Goal: Contribute content

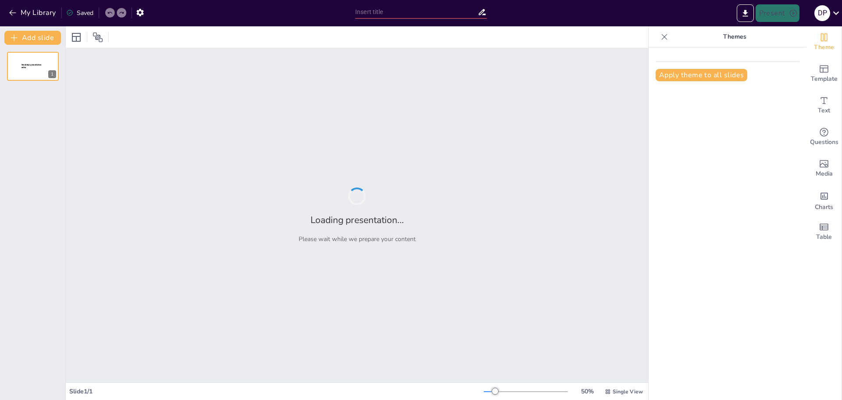
type input "Understanding Energy Flow and Matter Cycling in Ecosystems"
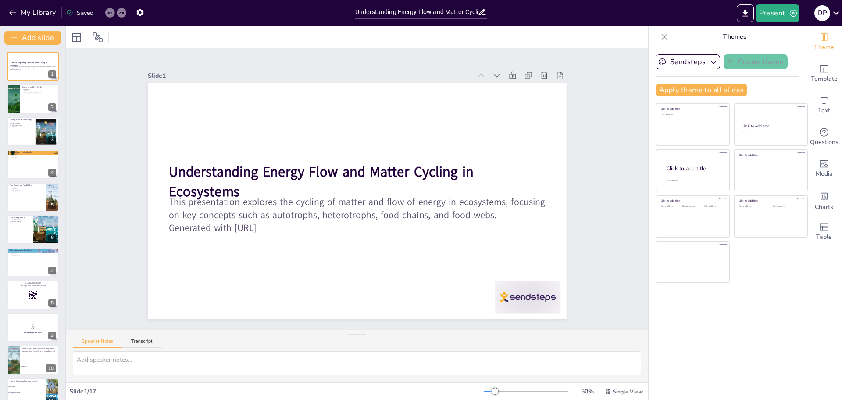
checkbox input "true"
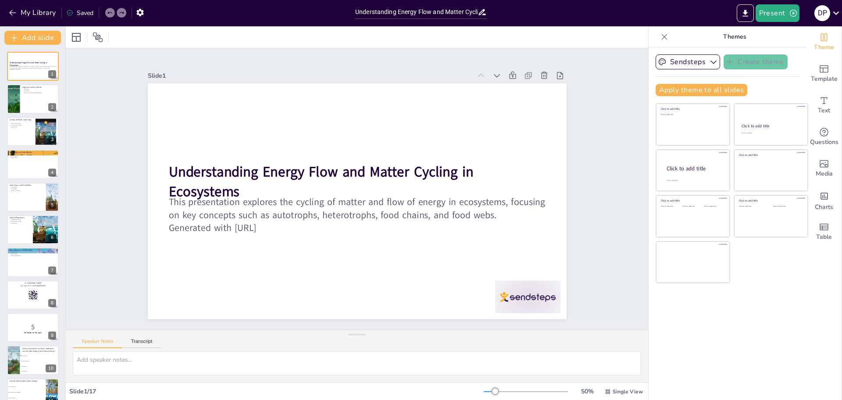
checkbox input "true"
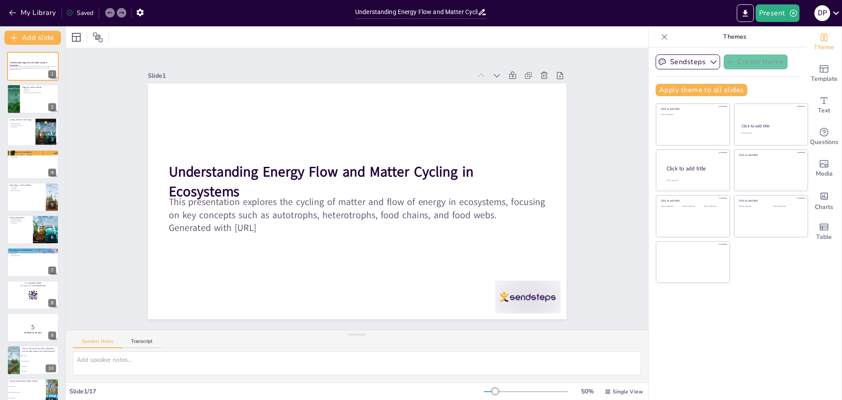
checkbox input "true"
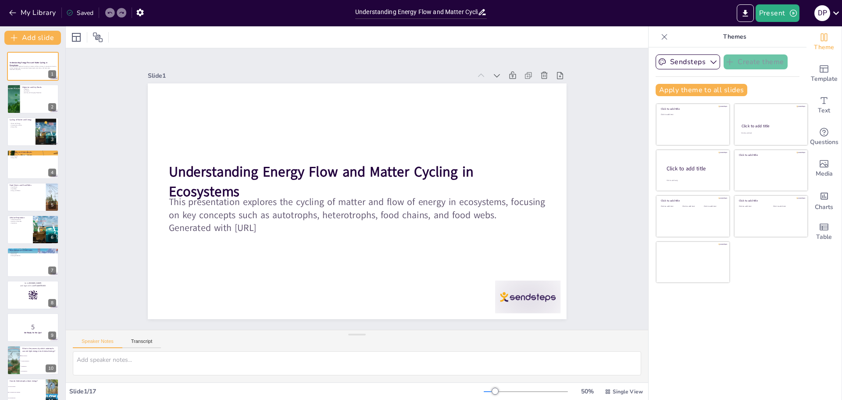
checkbox input "true"
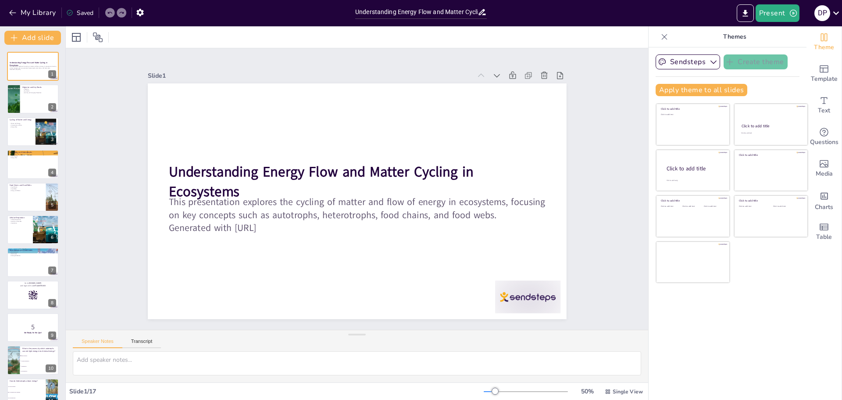
checkbox input "true"
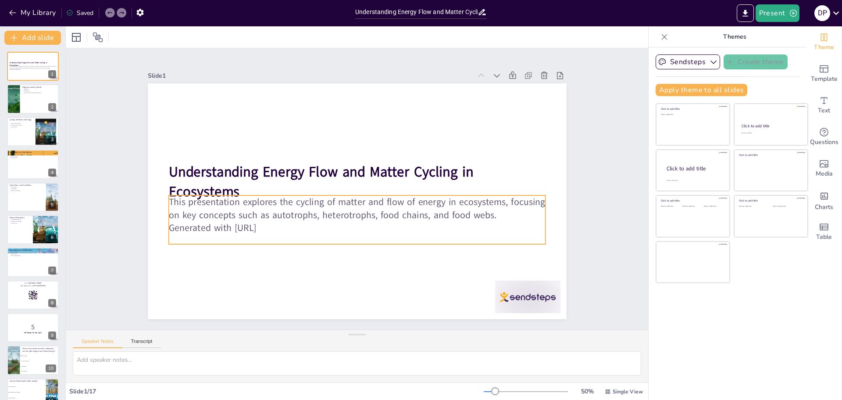
checkbox input "true"
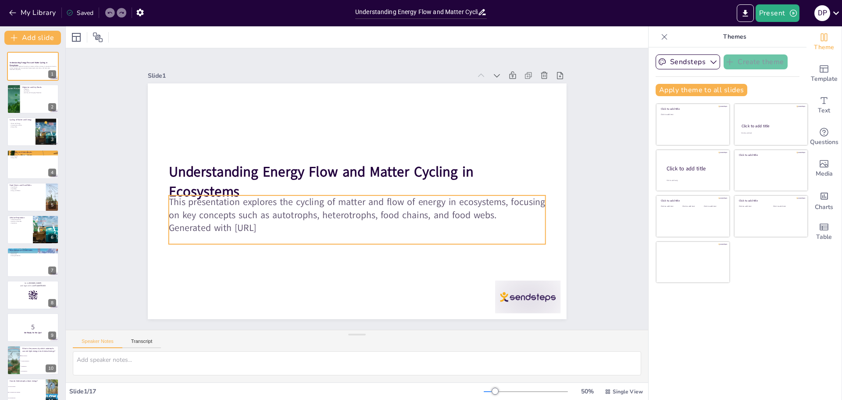
checkbox input "true"
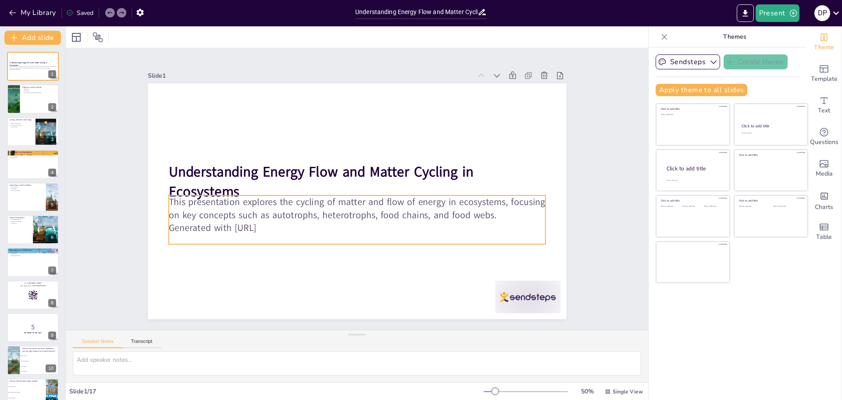
checkbox input "true"
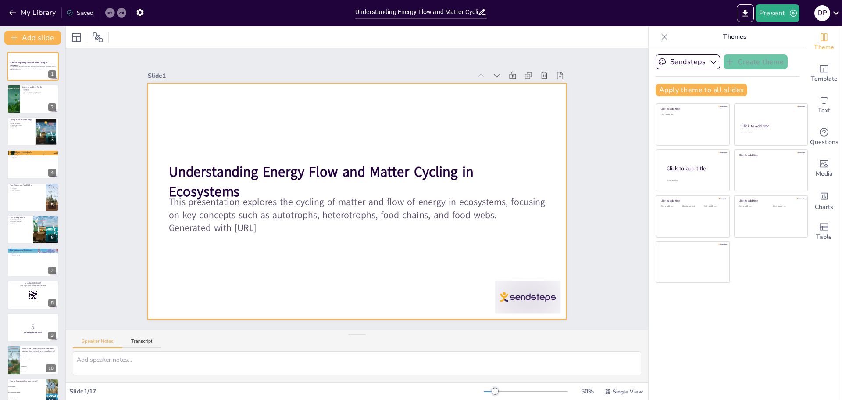
checkbox input "true"
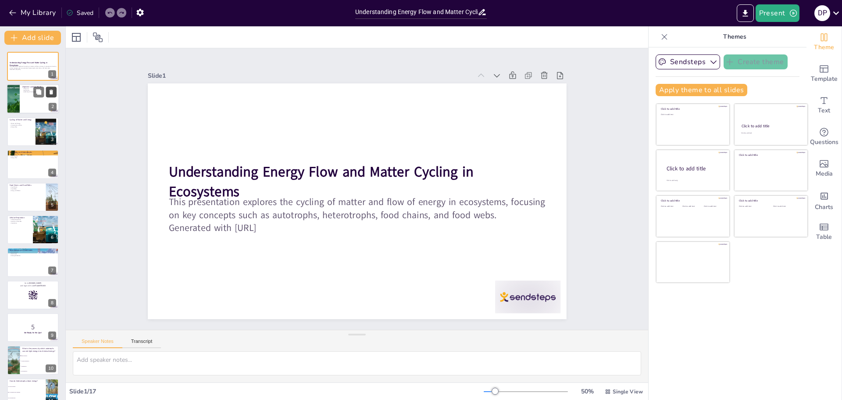
checkbox input "true"
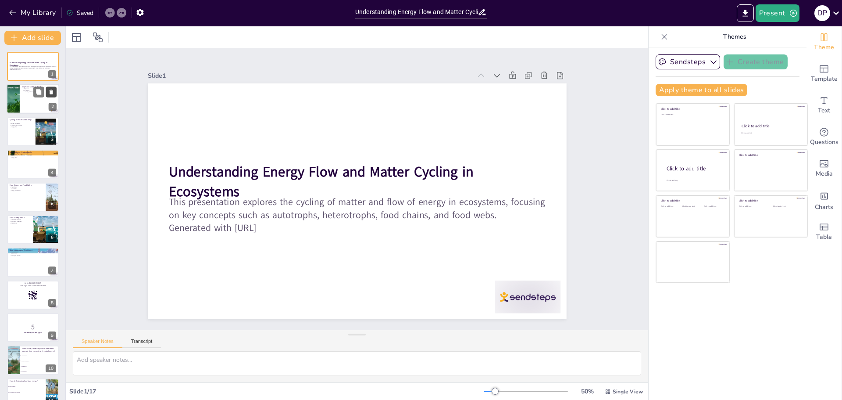
checkbox input "true"
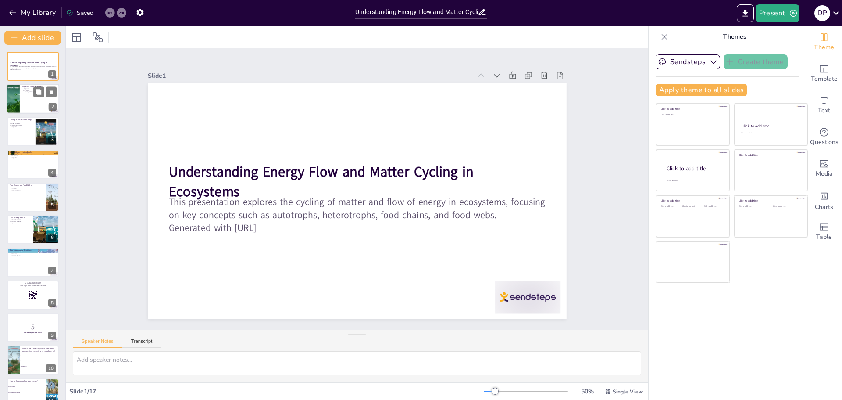
checkbox input "true"
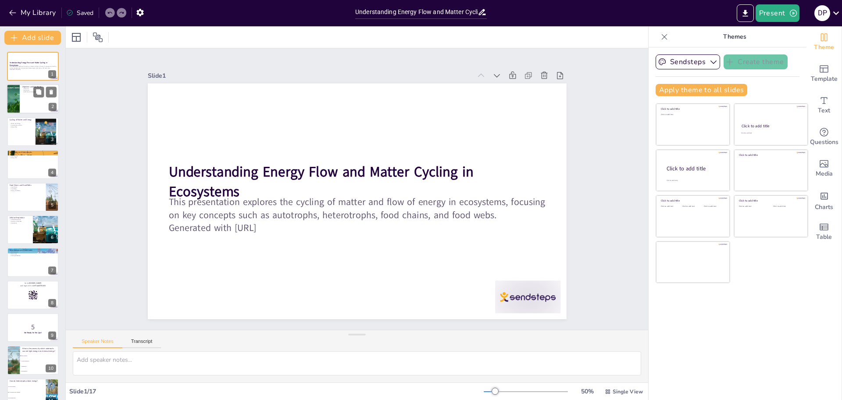
click at [44, 100] on div at bounding box center [33, 99] width 53 height 30
type textarea "The objective of this section is to help students grasp the importance of under…"
checkbox input "true"
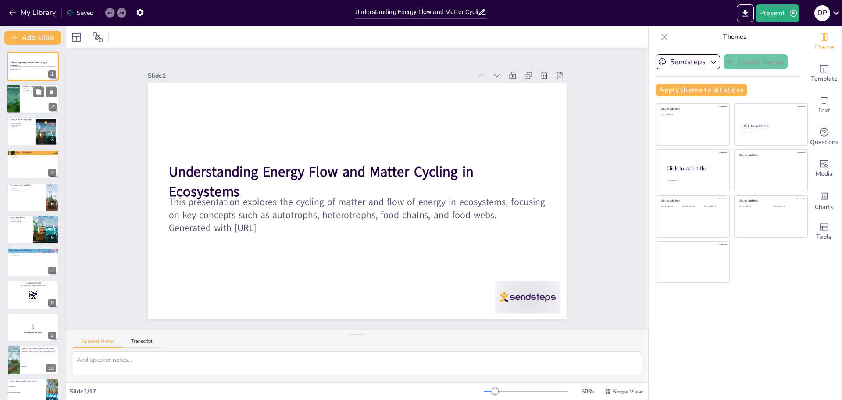
checkbox input "true"
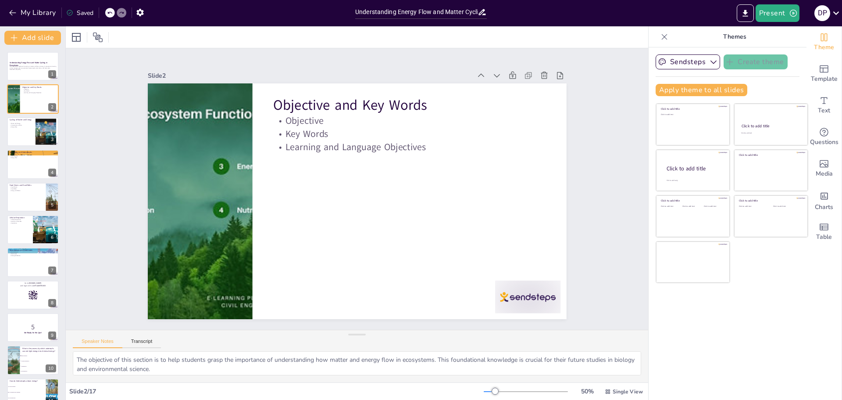
checkbox input "true"
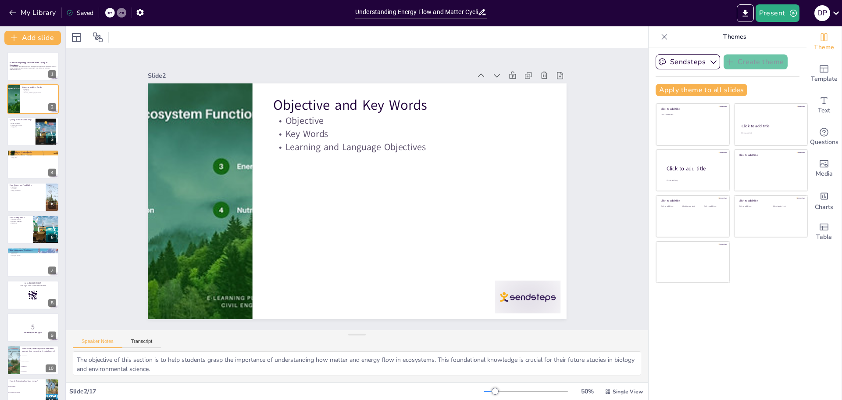
checkbox input "true"
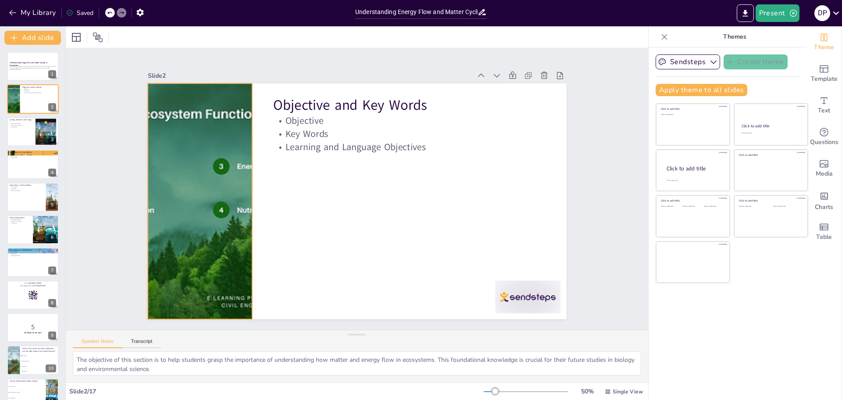
checkbox input "true"
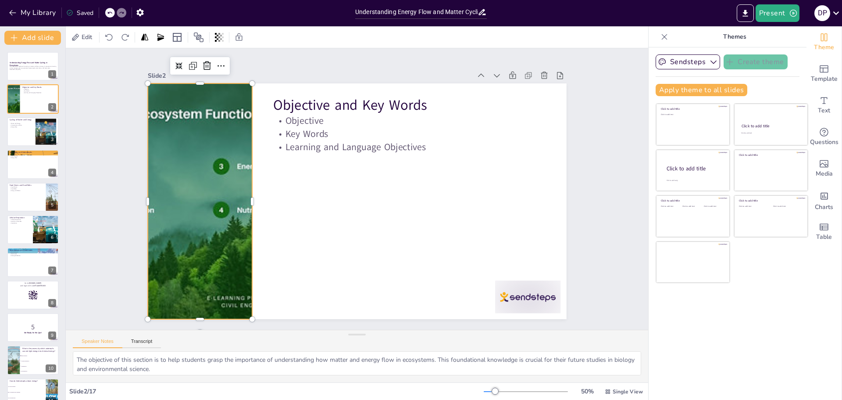
click at [243, 230] on div at bounding box center [232, 92] width 366 height 363
checkbox input "true"
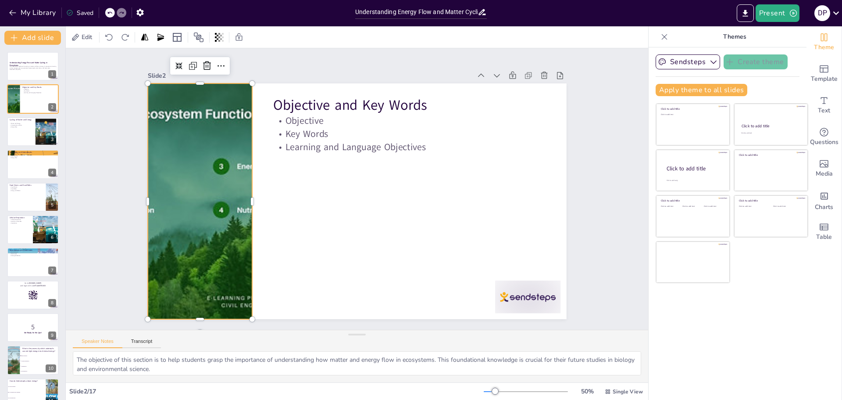
checkbox input "true"
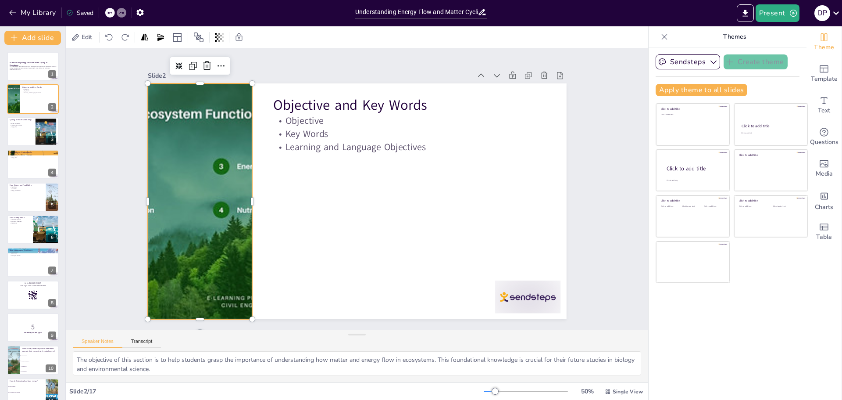
checkbox input "true"
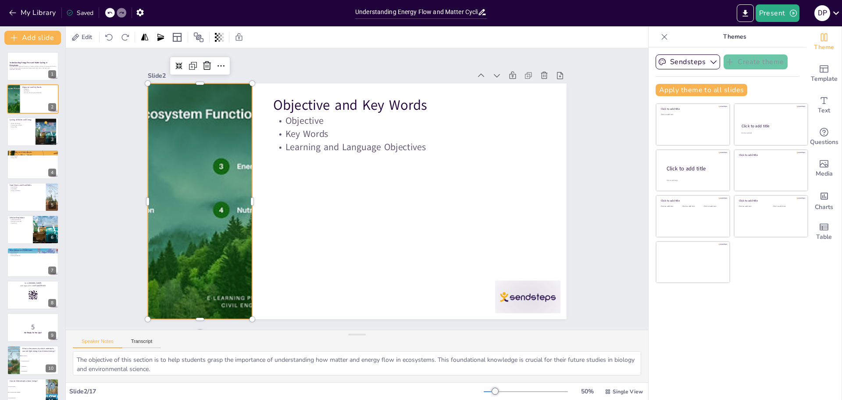
checkbox input "true"
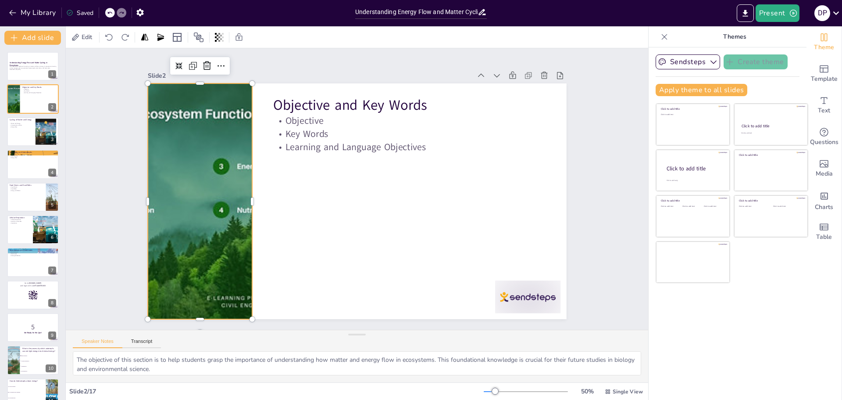
checkbox input "true"
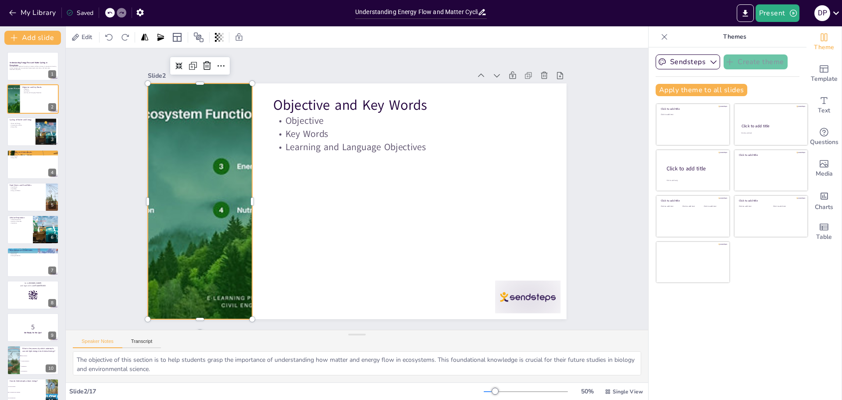
checkbox input "true"
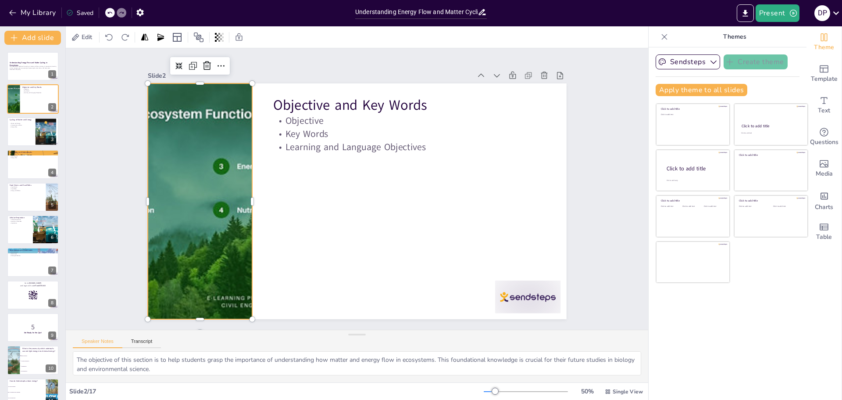
checkbox input "true"
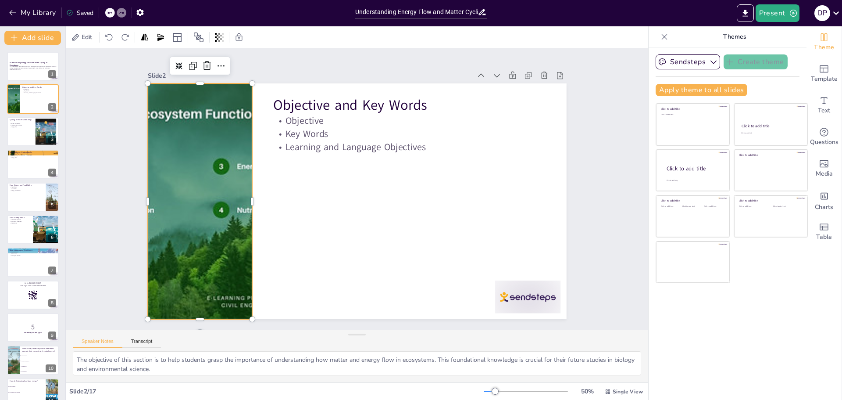
checkbox input "true"
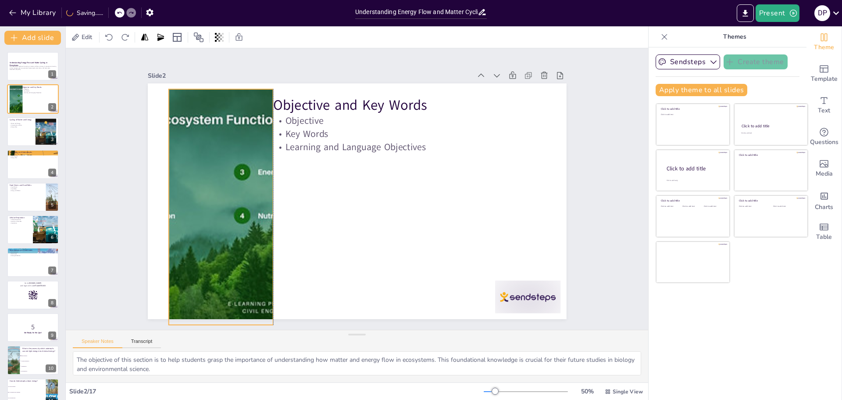
checkbox input "true"
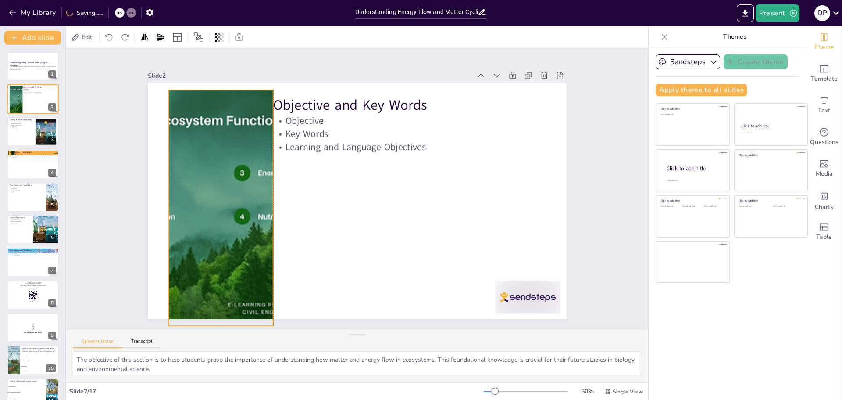
checkbox input "true"
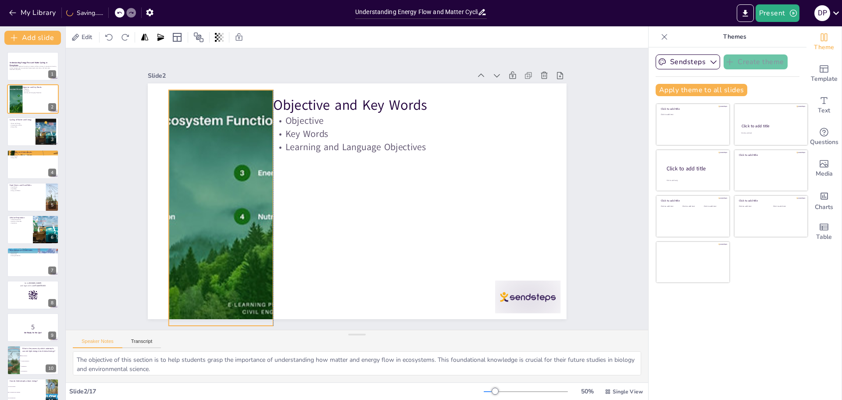
checkbox input "true"
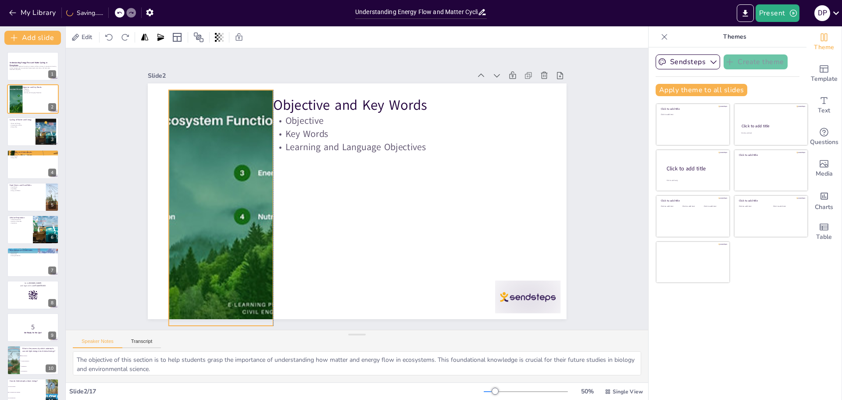
checkbox input "true"
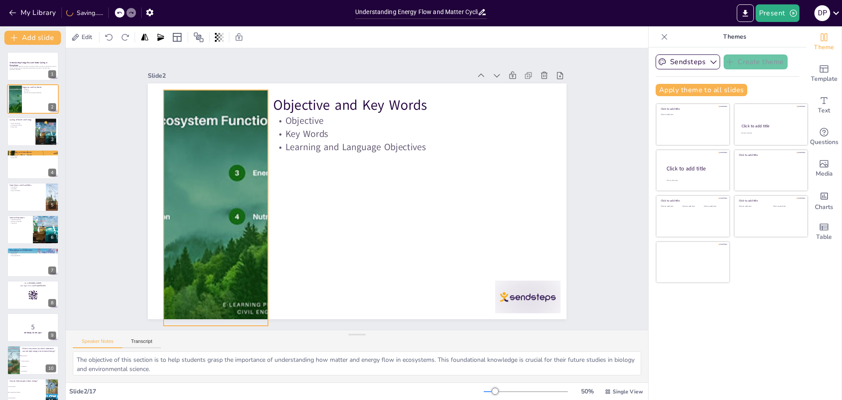
drag, startPoint x: 209, startPoint y: 187, endPoint x: 225, endPoint y: 193, distance: 17.1
click at [278, 193] on div at bounding box center [460, 91] width 365 height 356
checkbox input "true"
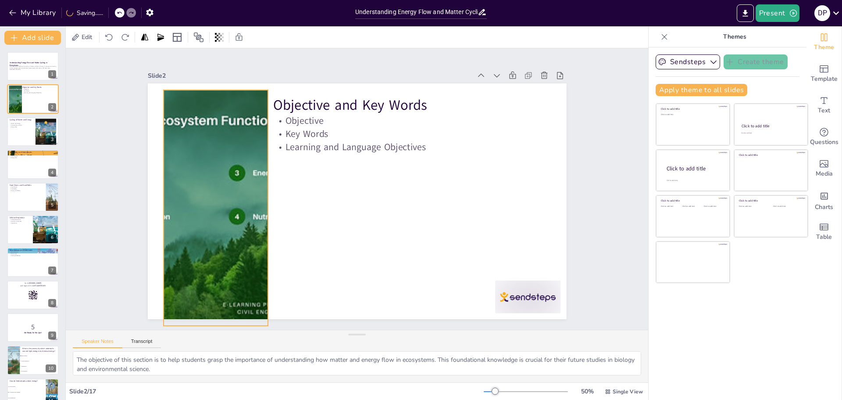
checkbox input "true"
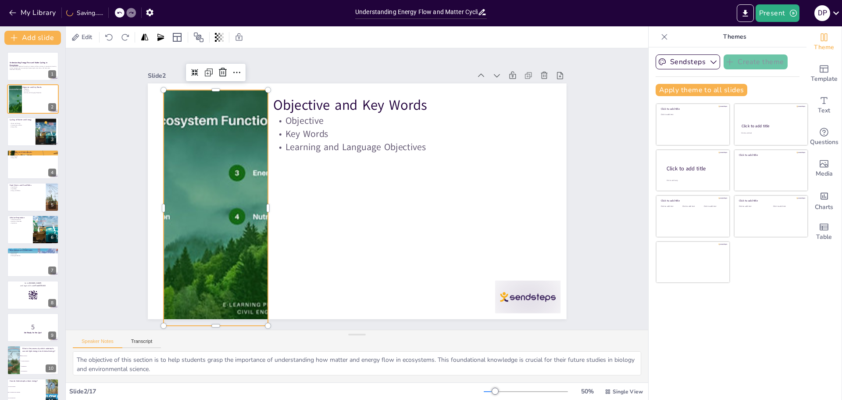
checkbox input "true"
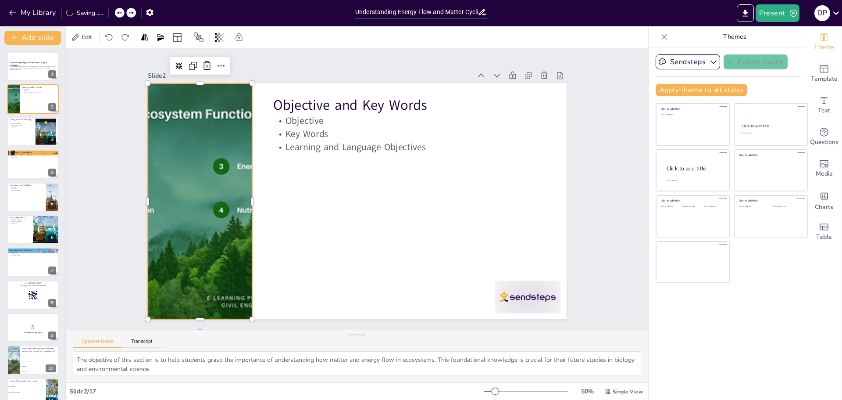
checkbox input "true"
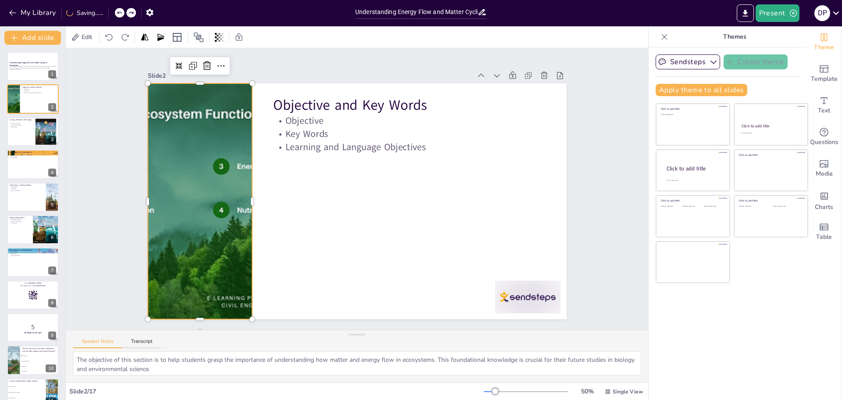
checkbox input "true"
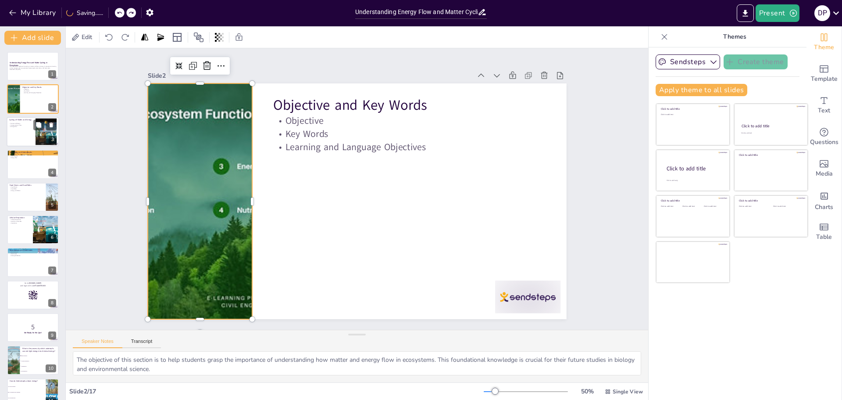
checkbox input "true"
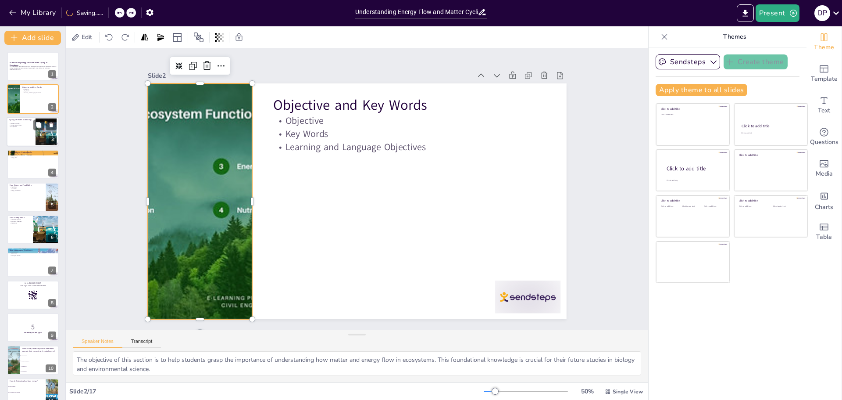
checkbox input "true"
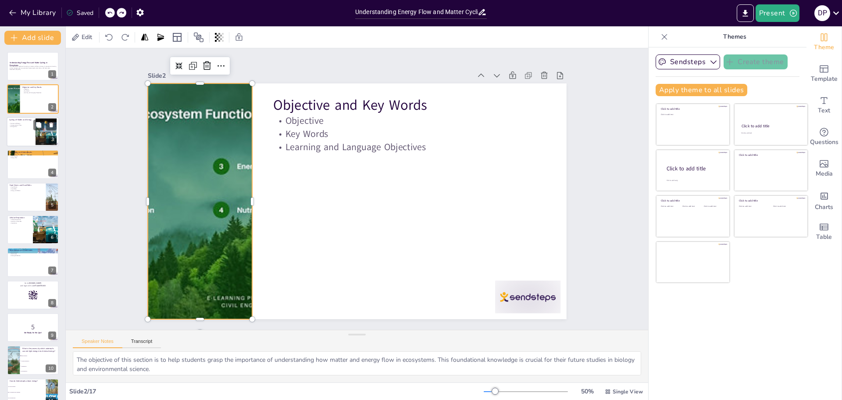
click at [39, 143] on div at bounding box center [46, 131] width 32 height 27
type textarea "Understanding the relationship between matter and energy is fundamental to ecol…"
checkbox input "true"
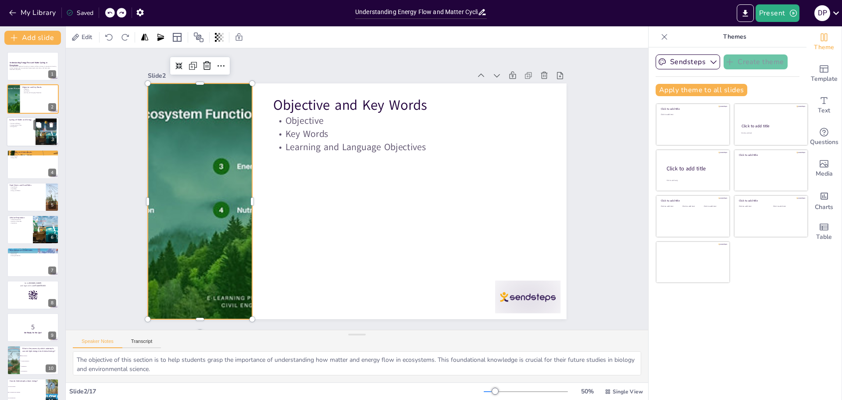
checkbox input "true"
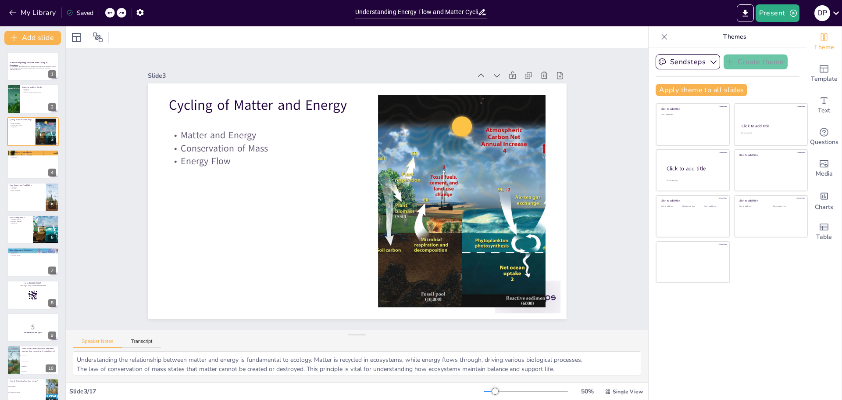
checkbox input "true"
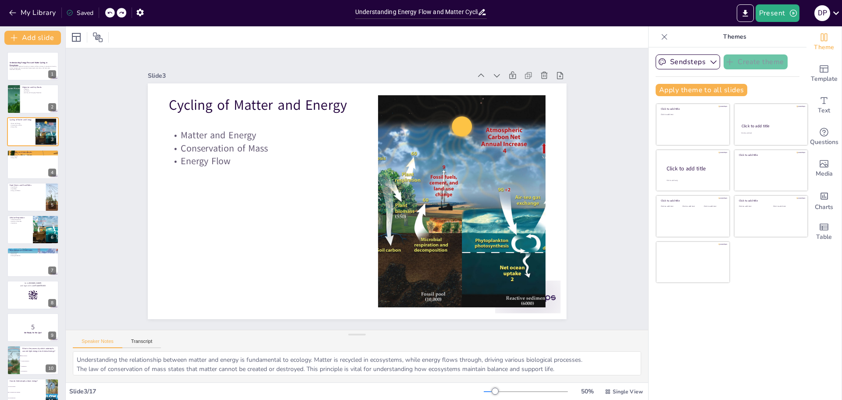
checkbox input "true"
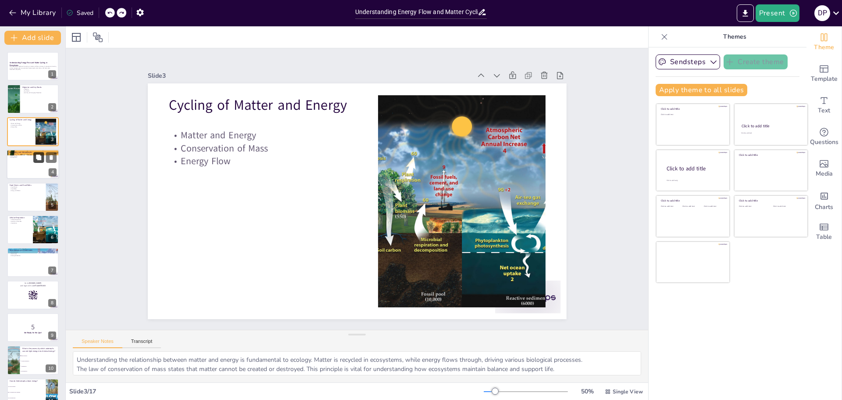
checkbox input "true"
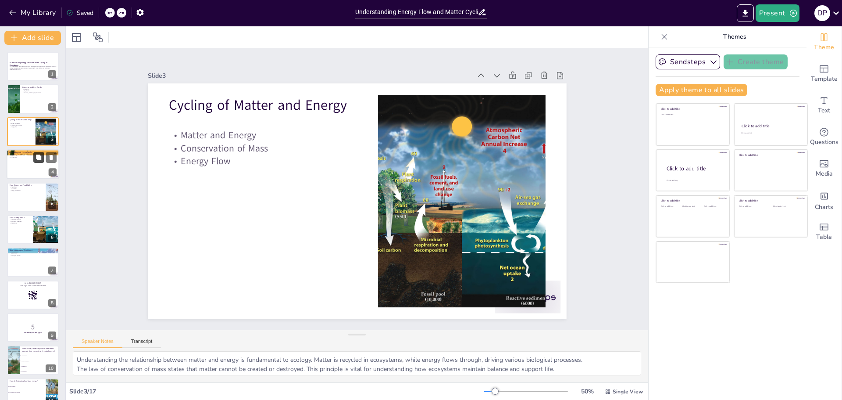
checkbox input "true"
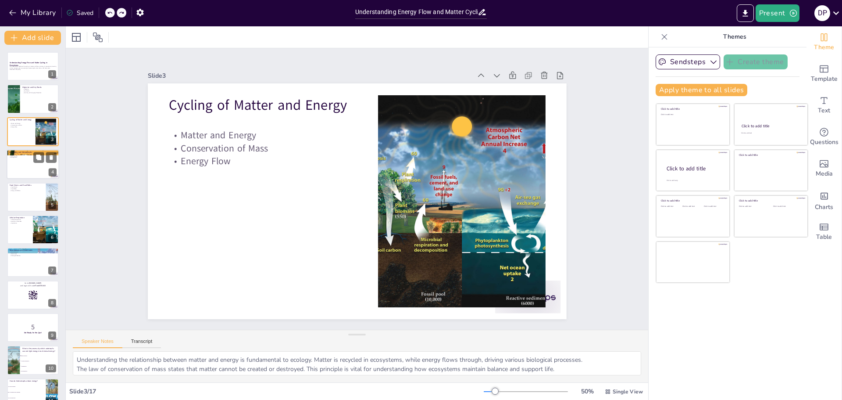
checkbox input "true"
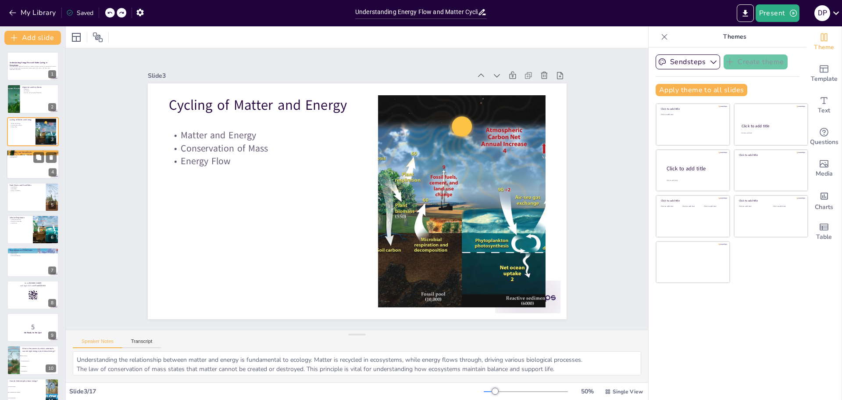
click at [36, 166] on div at bounding box center [33, 164] width 53 height 30
type textarea "Autotrophs are vital as they form the base of the food chain, converting sunlig…"
checkbox input "true"
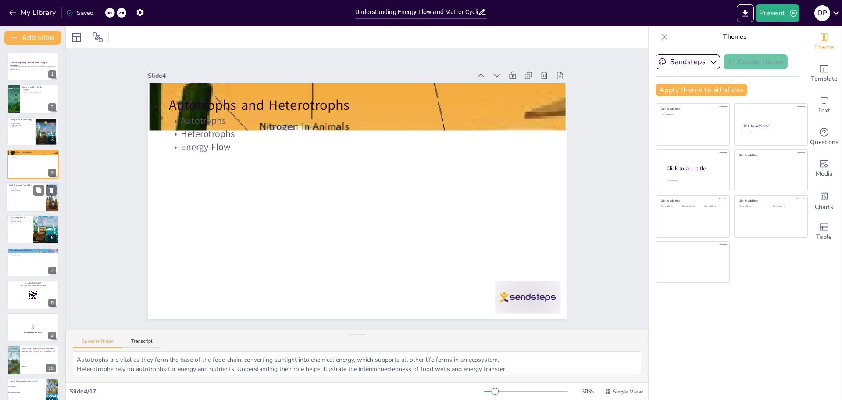
click at [39, 200] on div at bounding box center [33, 197] width 53 height 30
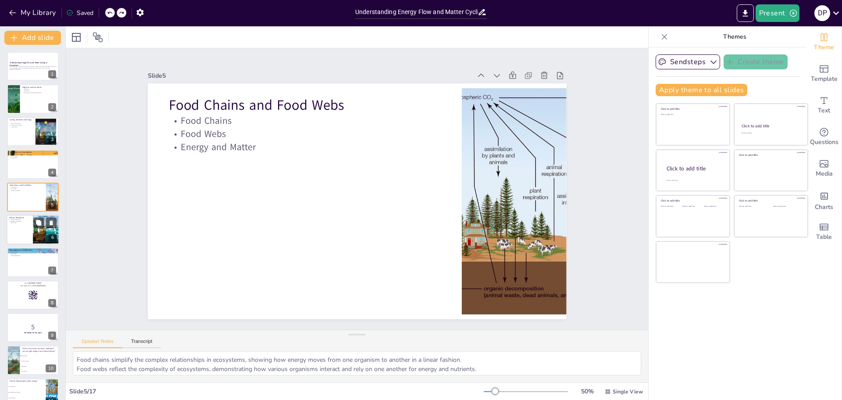
click at [29, 233] on div at bounding box center [33, 230] width 53 height 30
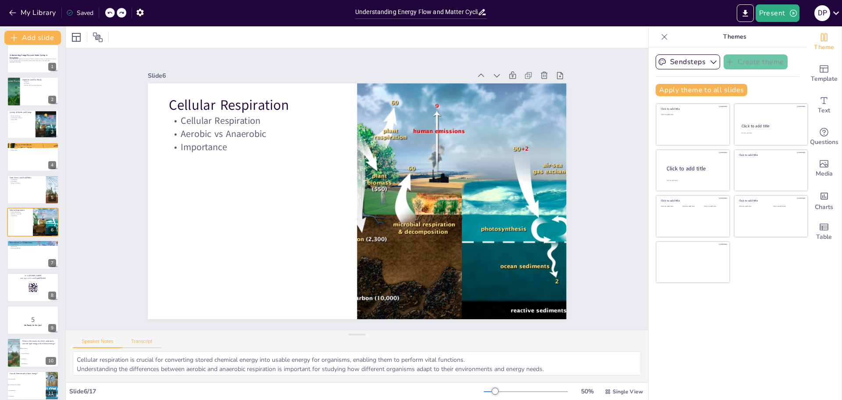
click at [139, 339] on button "Transcript" at bounding box center [141, 343] width 39 height 10
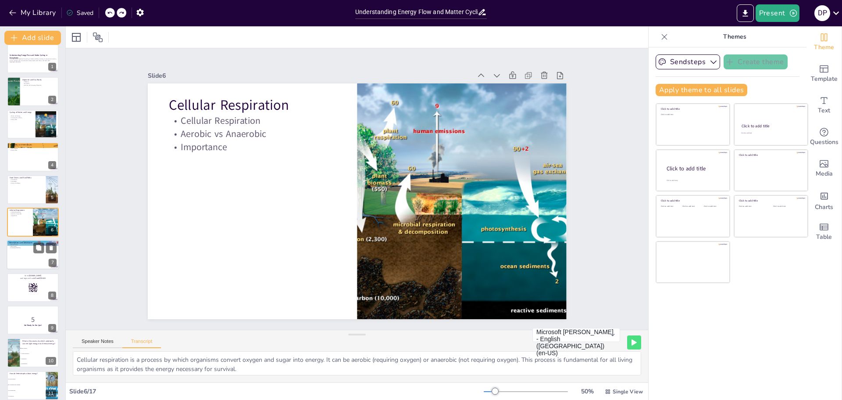
click at [24, 254] on div at bounding box center [33, 255] width 53 height 30
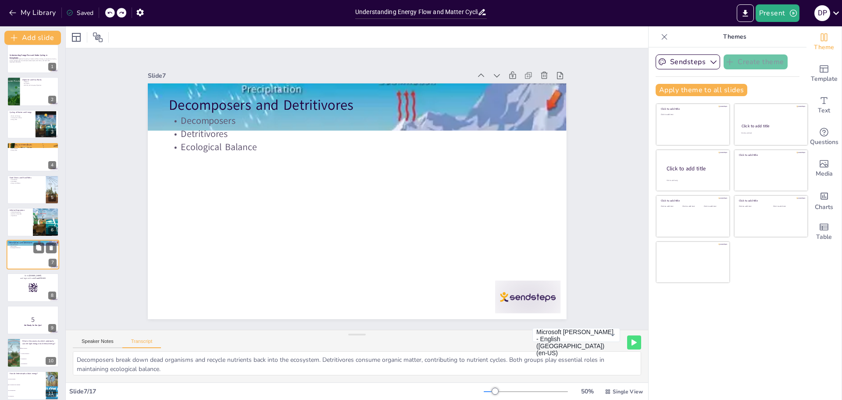
scroll to position [40, 0]
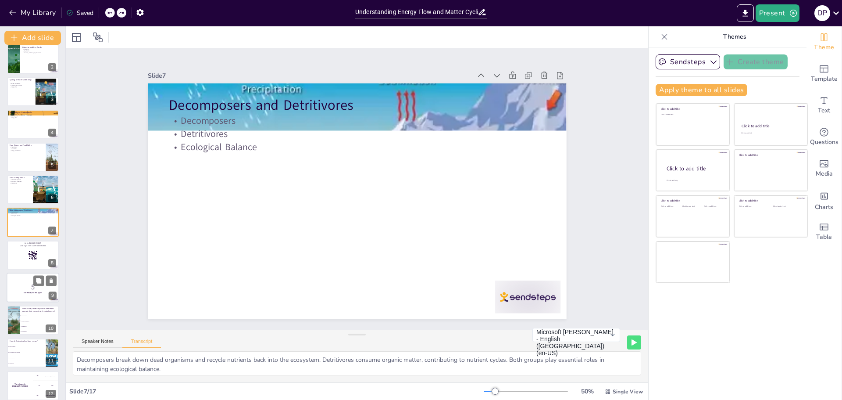
click at [24, 286] on p "5" at bounding box center [32, 287] width 47 height 10
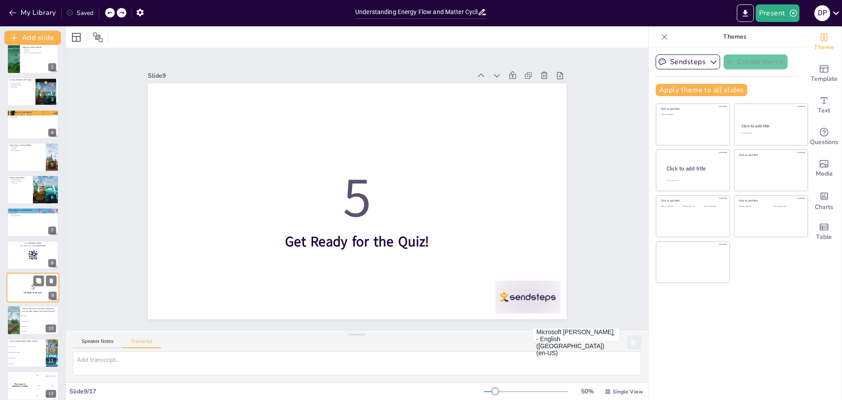
scroll to position [105, 0]
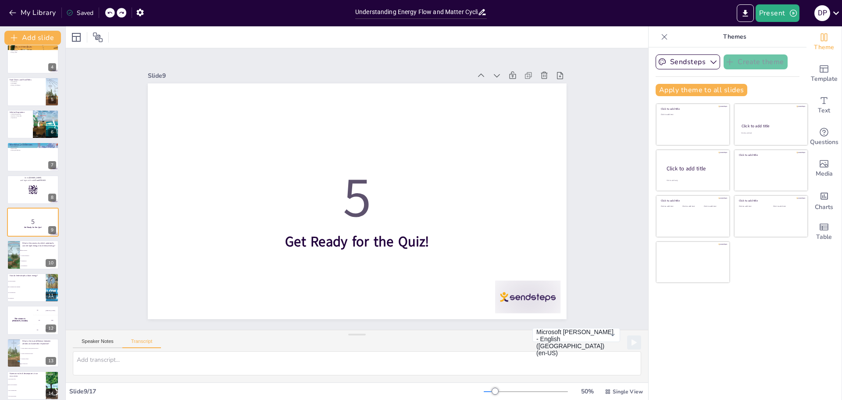
click at [27, 310] on div "The winner is [PERSON_NAME]" at bounding box center [20, 319] width 26 height 29
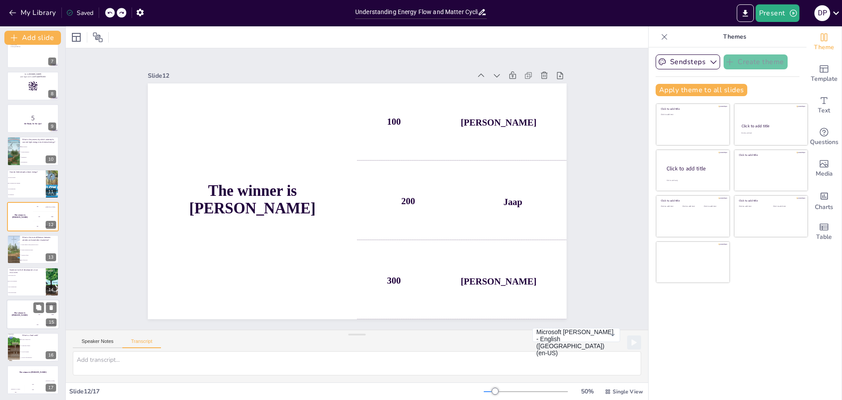
scroll to position [210, 0]
click at [21, 250] on li "Aerobic produces more energy" at bounding box center [39, 248] width 39 height 5
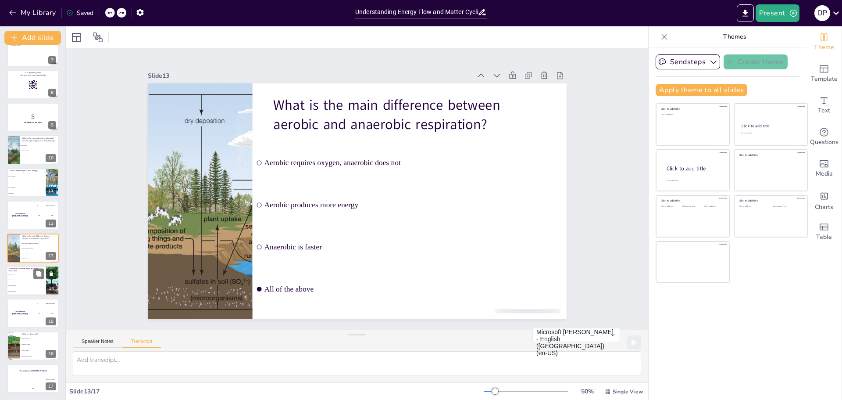
click at [20, 281] on li "They recycle nutrients" at bounding box center [26, 280] width 39 height 6
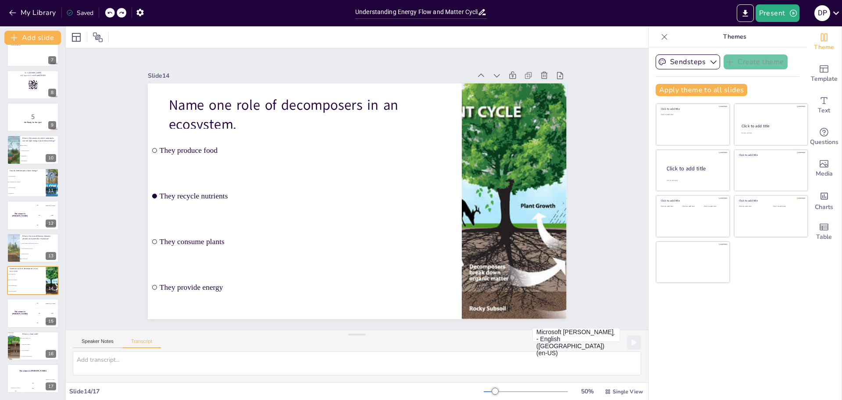
scroll to position [0, 0]
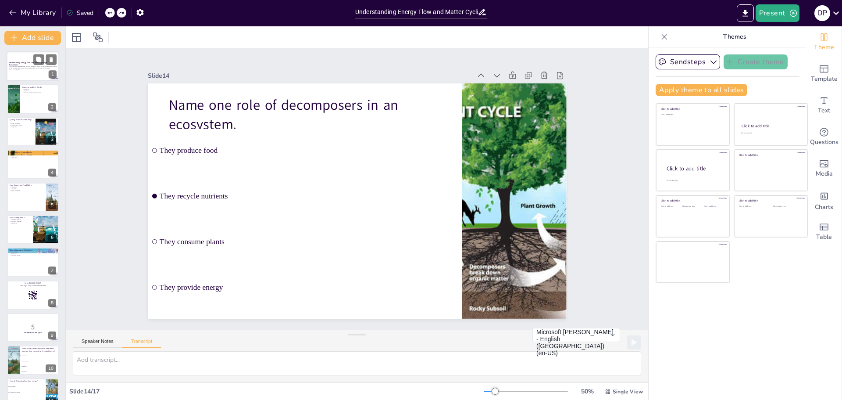
click at [23, 68] on p "This presentation explores the cycling of matter and flow of energy in ecosyste…" at bounding box center [32, 66] width 47 height 3
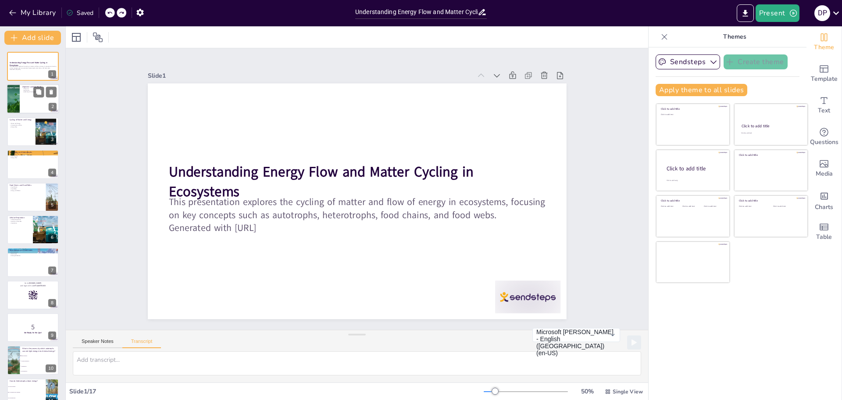
click at [29, 97] on div at bounding box center [33, 99] width 53 height 30
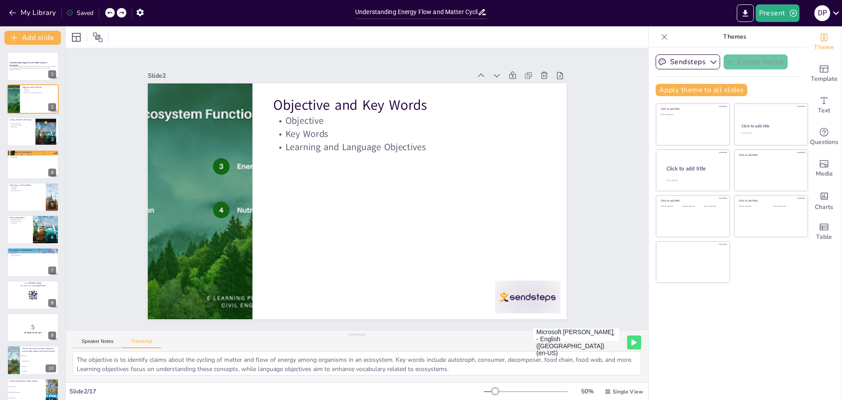
drag, startPoint x: 338, startPoint y: 351, endPoint x: 336, endPoint y: 325, distance: 26.0
click at [336, 325] on div "Slide 1 Understanding Energy Flow and Matter Cycling in Ecosystems This present…" at bounding box center [357, 215] width 583 height 334
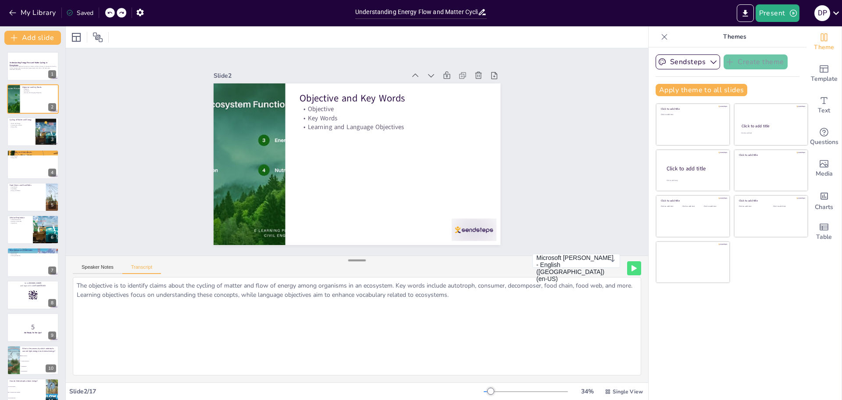
drag, startPoint x: 350, startPoint y: 334, endPoint x: 351, endPoint y: 260, distance: 74.1
click at [351, 260] on div at bounding box center [357, 260] width 18 height 9
click at [771, 13] on button "Present" at bounding box center [778, 13] width 44 height 18
click at [776, 30] on li "Preview presentation" at bounding box center [791, 32] width 69 height 14
